Goal: Go to known website: Access a specific website the user already knows

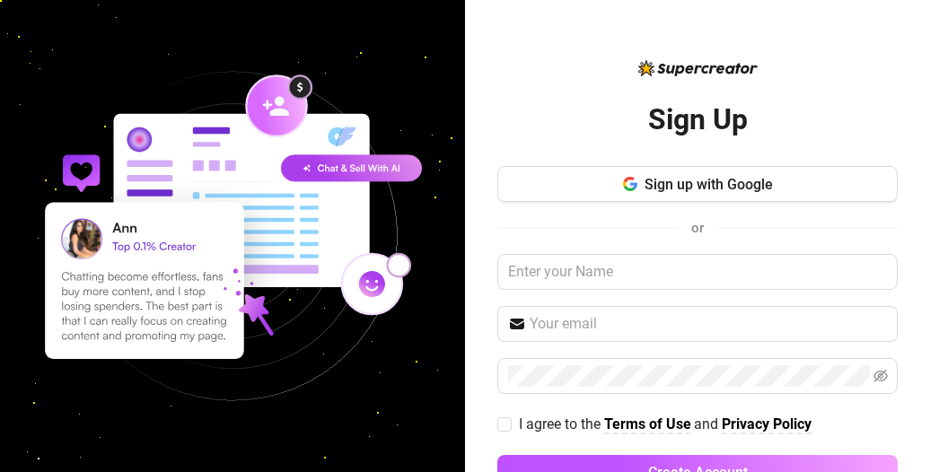
scroll to position [54, 0]
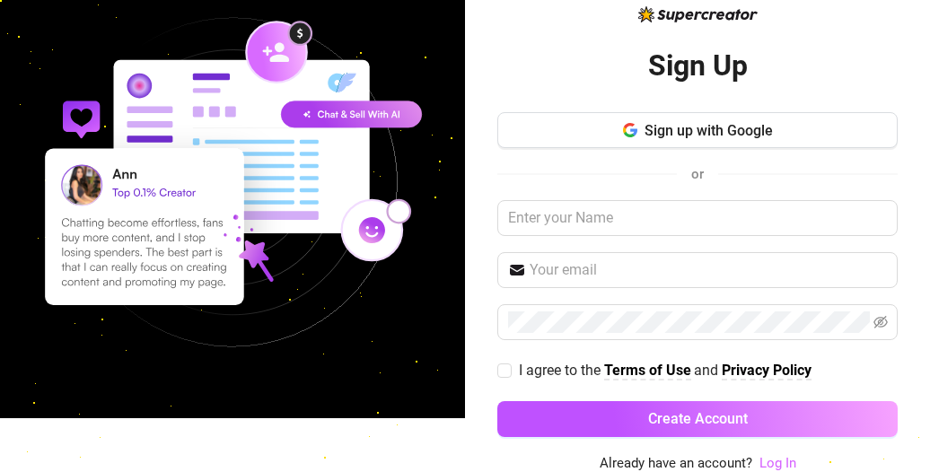
click at [768, 458] on link "Log In" at bounding box center [777, 463] width 37 height 16
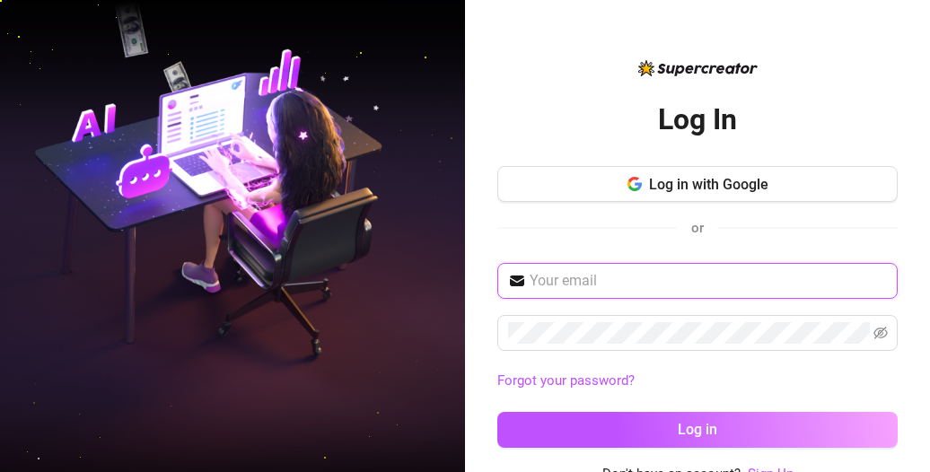
type input "badre-boudadour@outlook.com"
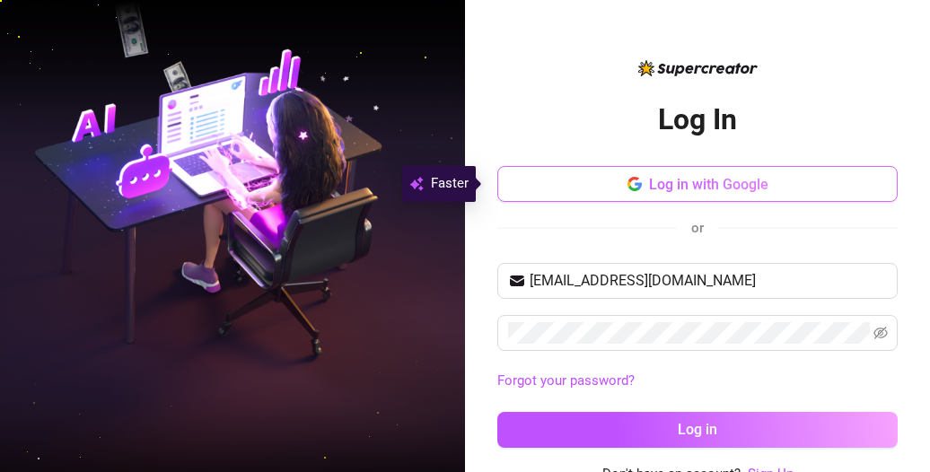
click at [666, 179] on span "Log in with Google" at bounding box center [708, 184] width 119 height 17
